Goal: Task Accomplishment & Management: Manage account settings

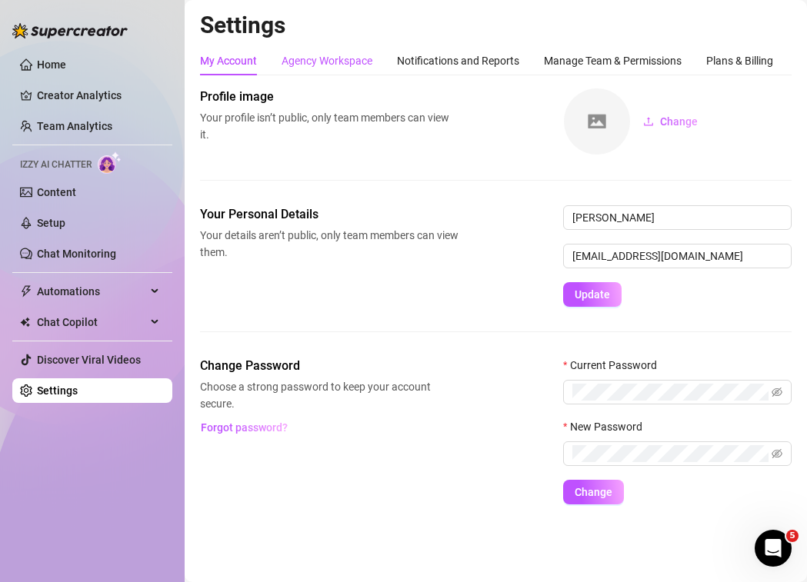
click at [322, 55] on div "Agency Workspace" at bounding box center [327, 60] width 91 height 17
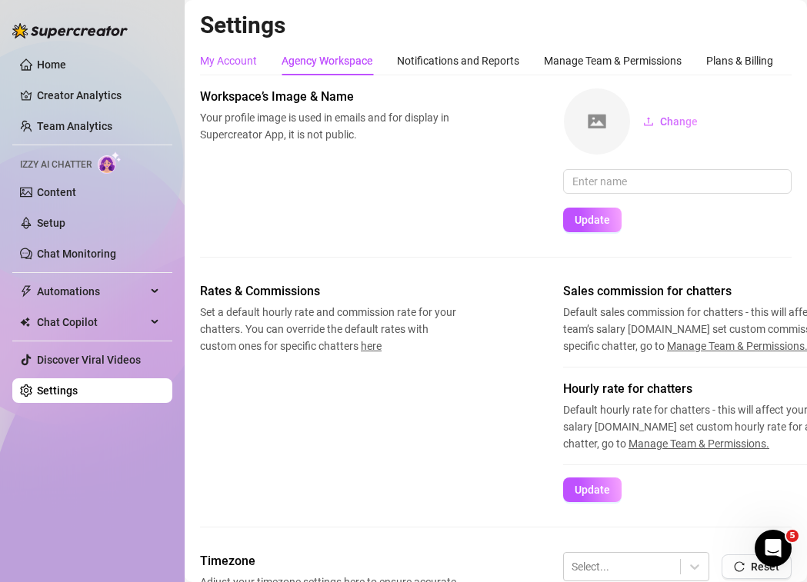
click at [245, 58] on div "My Account" at bounding box center [228, 60] width 57 height 17
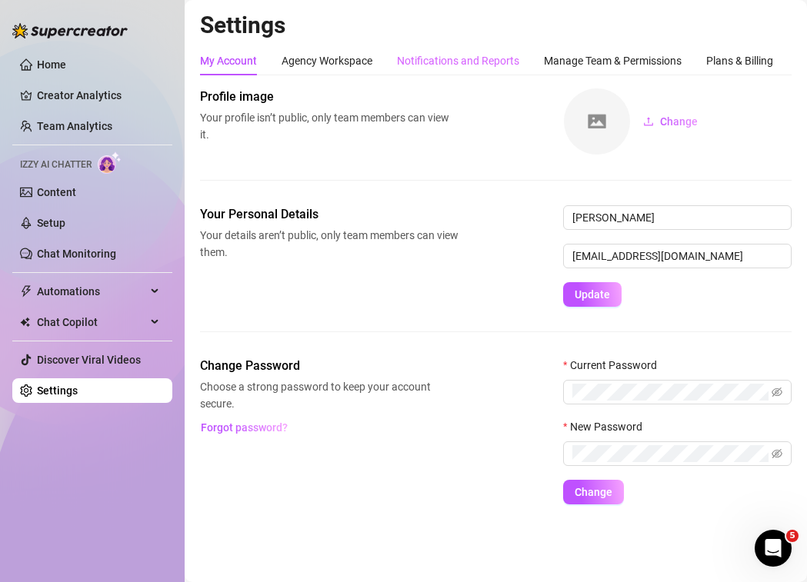
click at [439, 51] on div "Notifications and Reports" at bounding box center [458, 60] width 122 height 29
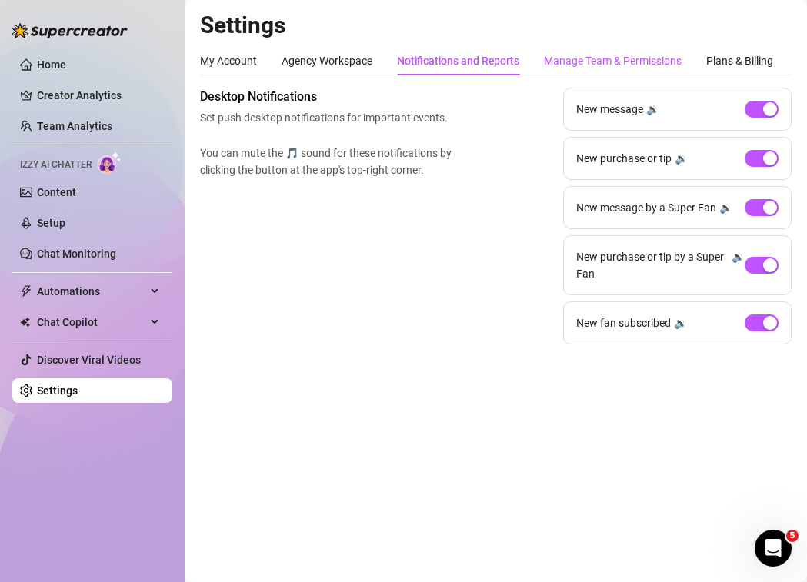
click at [574, 63] on div "Manage Team & Permissions" at bounding box center [613, 60] width 138 height 17
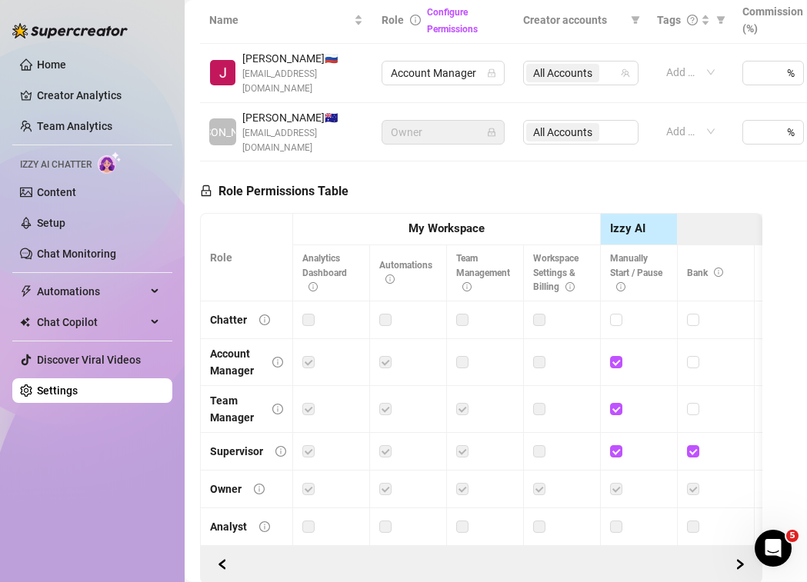
scroll to position [352, 0]
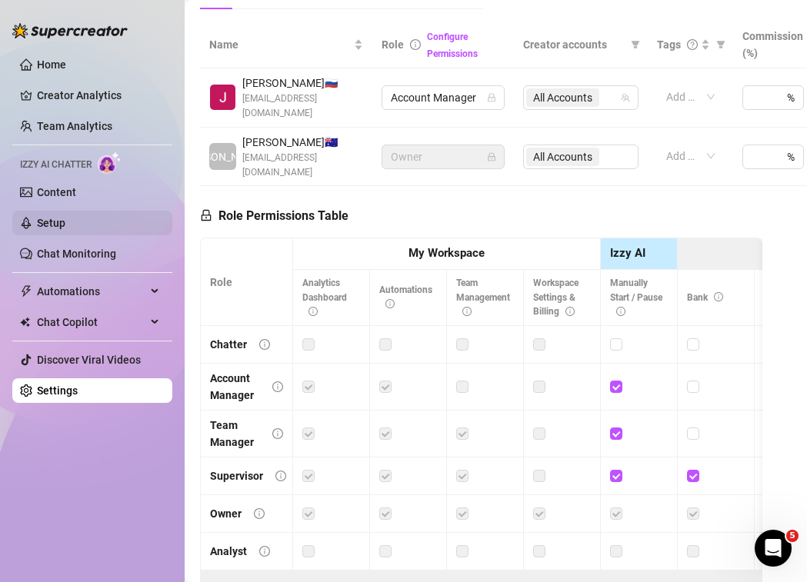
click at [65, 228] on link "Setup" at bounding box center [51, 223] width 28 height 12
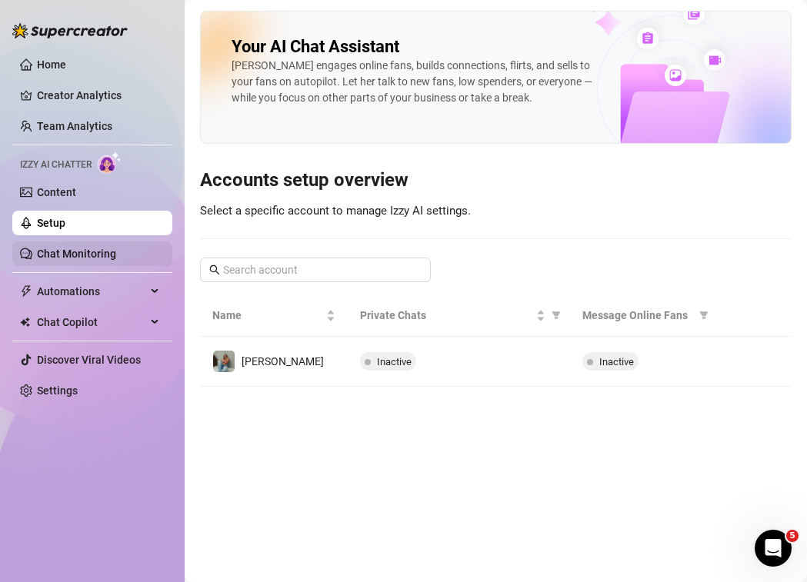
click at [101, 255] on link "Chat Monitoring" at bounding box center [76, 254] width 79 height 12
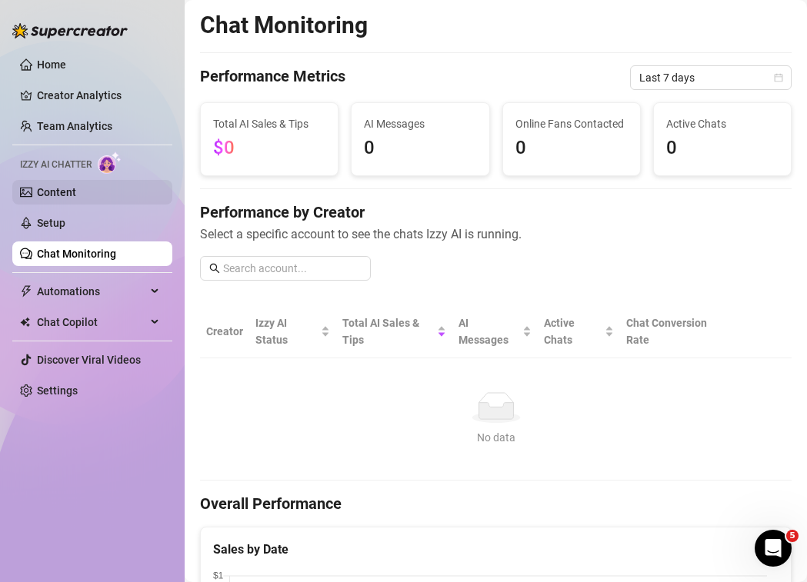
click at [76, 197] on link "Content" at bounding box center [56, 192] width 39 height 12
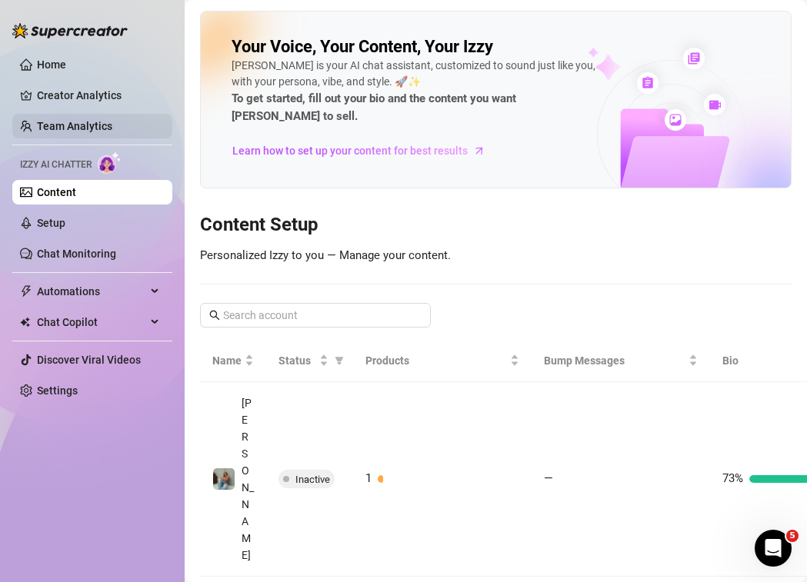
click at [95, 125] on link "Team Analytics" at bounding box center [74, 126] width 75 height 12
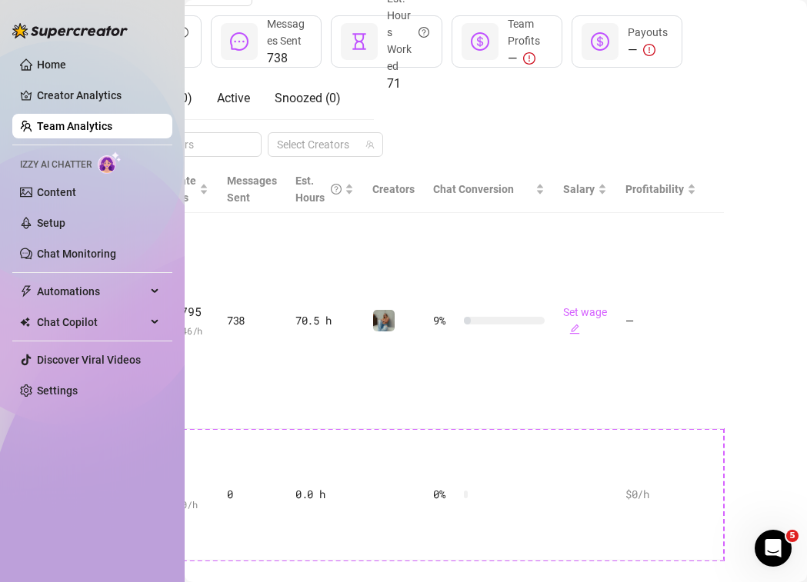
scroll to position [230, 2]
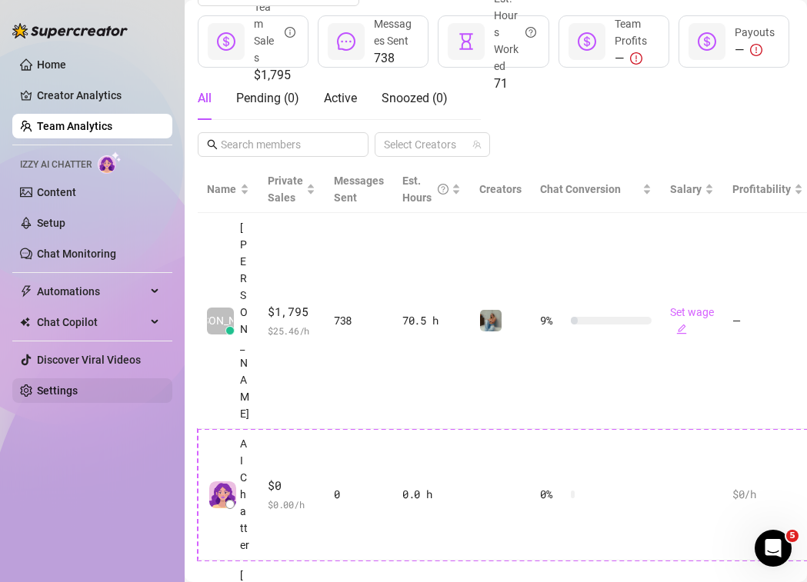
click at [63, 389] on link "Settings" at bounding box center [57, 391] width 41 height 12
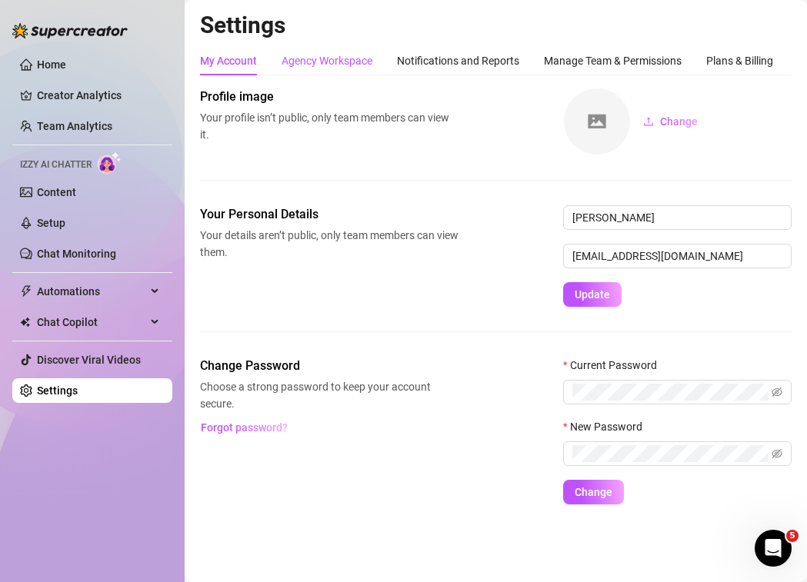
click at [352, 66] on div "Agency Workspace" at bounding box center [327, 60] width 91 height 17
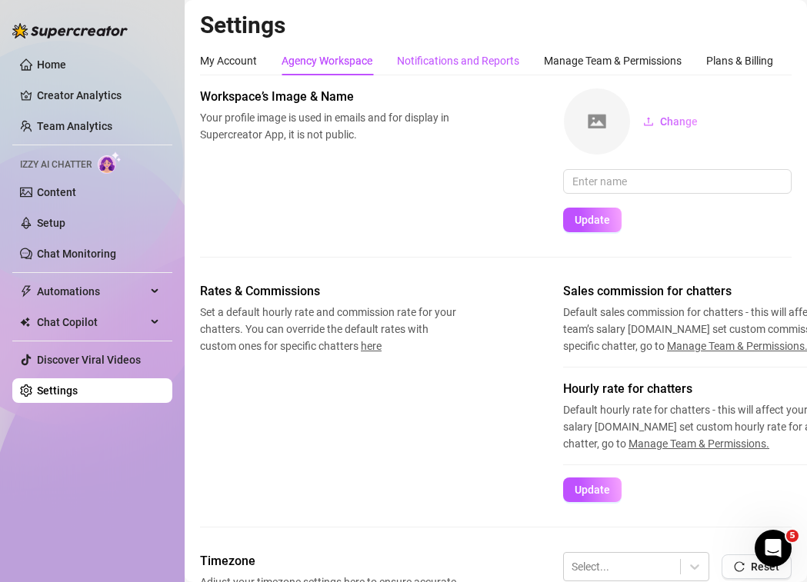
click at [442, 65] on div "Notifications and Reports" at bounding box center [458, 60] width 122 height 17
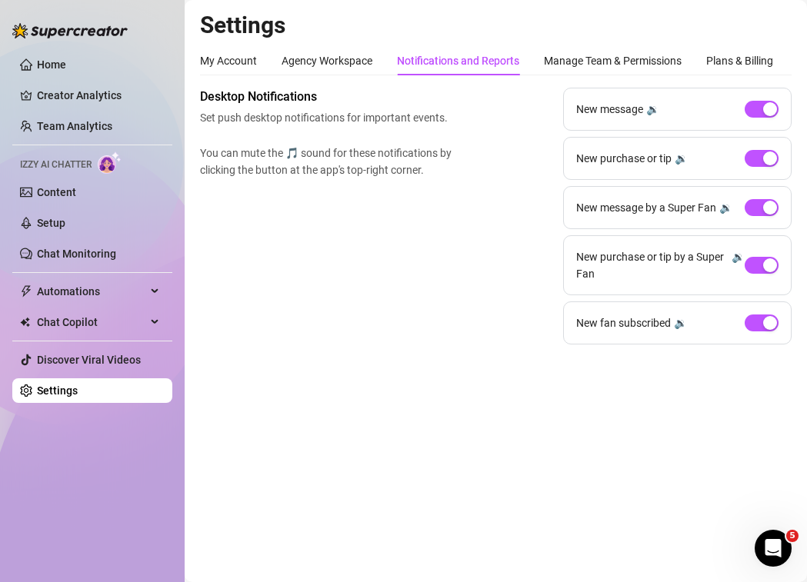
click at [540, 63] on div "My Account Agency Workspace Notifications and Reports Manage Team & Permissions…" at bounding box center [486, 60] width 573 height 29
click at [552, 61] on div "Manage Team & Permissions" at bounding box center [613, 60] width 138 height 17
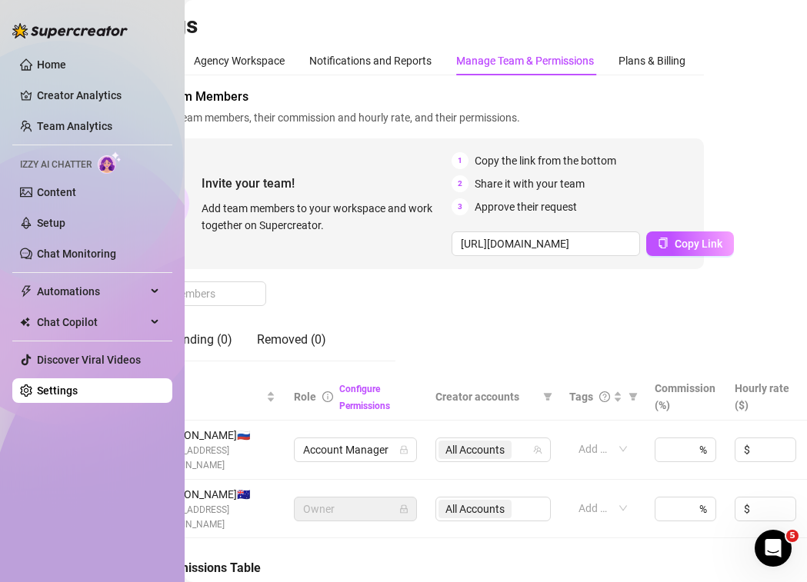
scroll to position [0, 184]
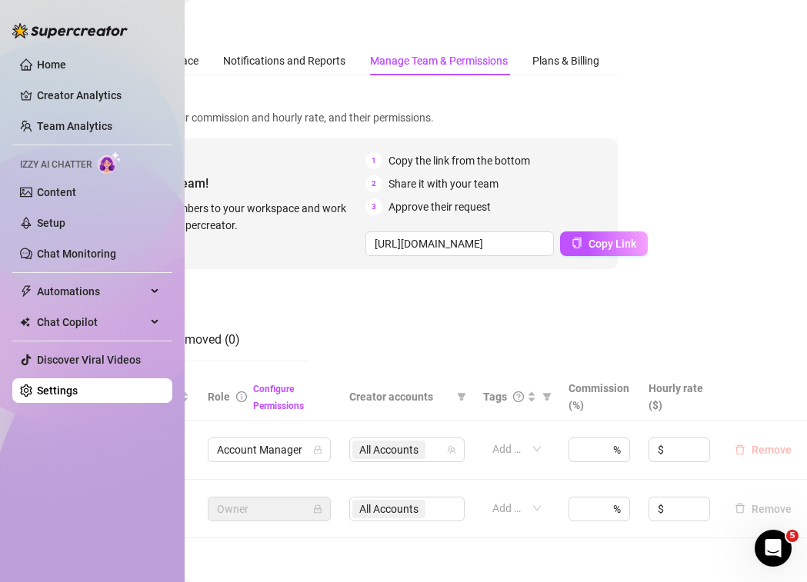
click at [766, 445] on span "Remove" at bounding box center [771, 450] width 40 height 12
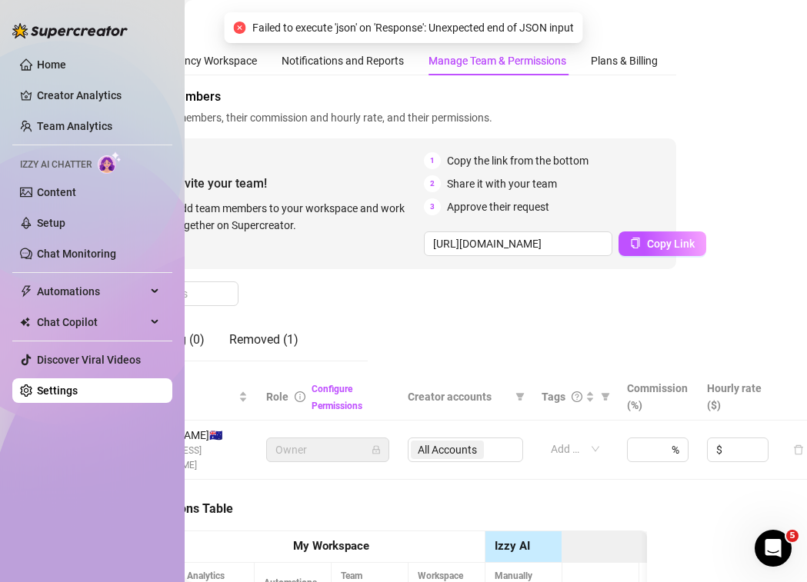
scroll to position [0, 0]
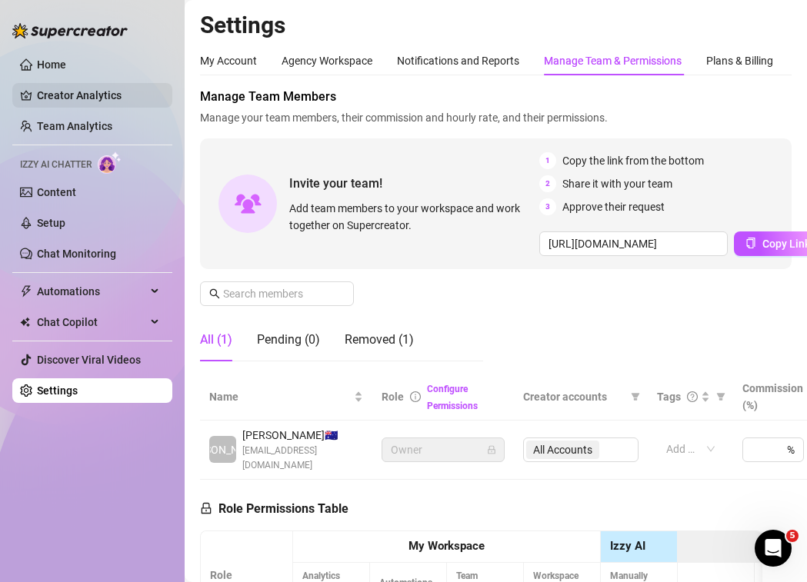
click at [108, 102] on link "Creator Analytics" at bounding box center [98, 95] width 123 height 25
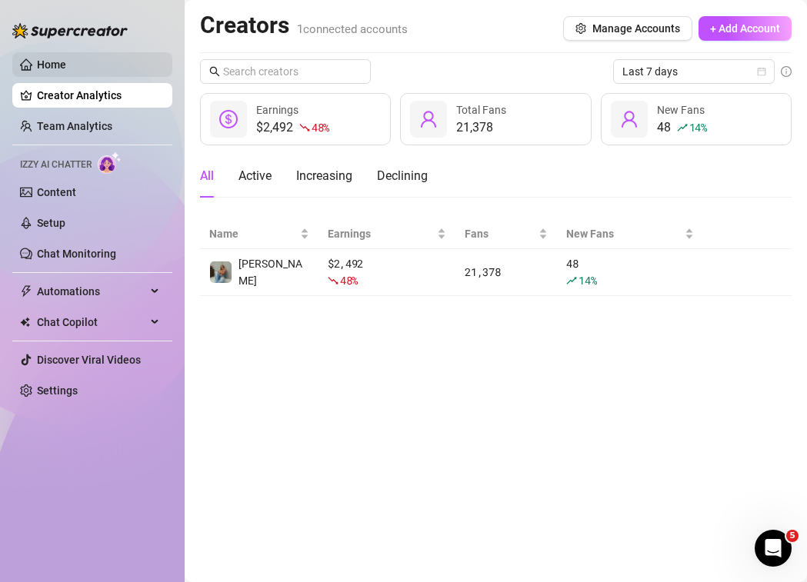
click at [66, 71] on link "Home" at bounding box center [51, 64] width 29 height 12
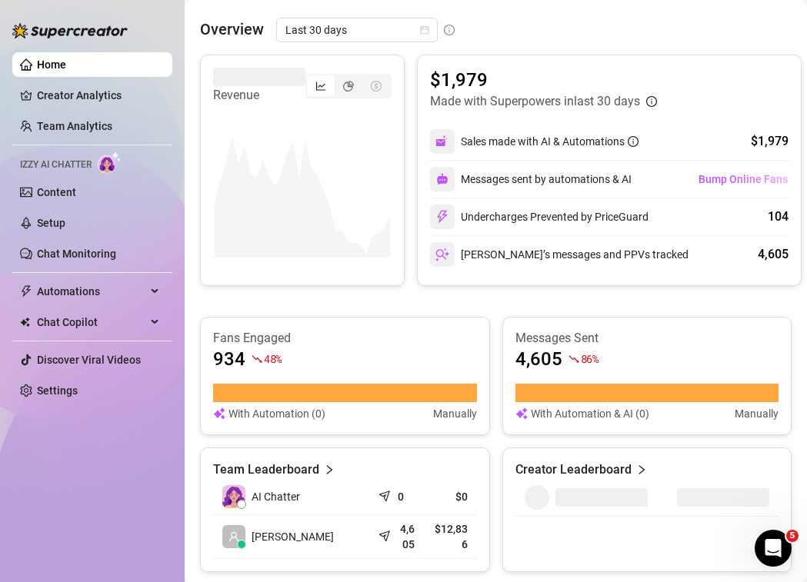
scroll to position [743, 0]
